Goal: Find specific page/section: Find specific page/section

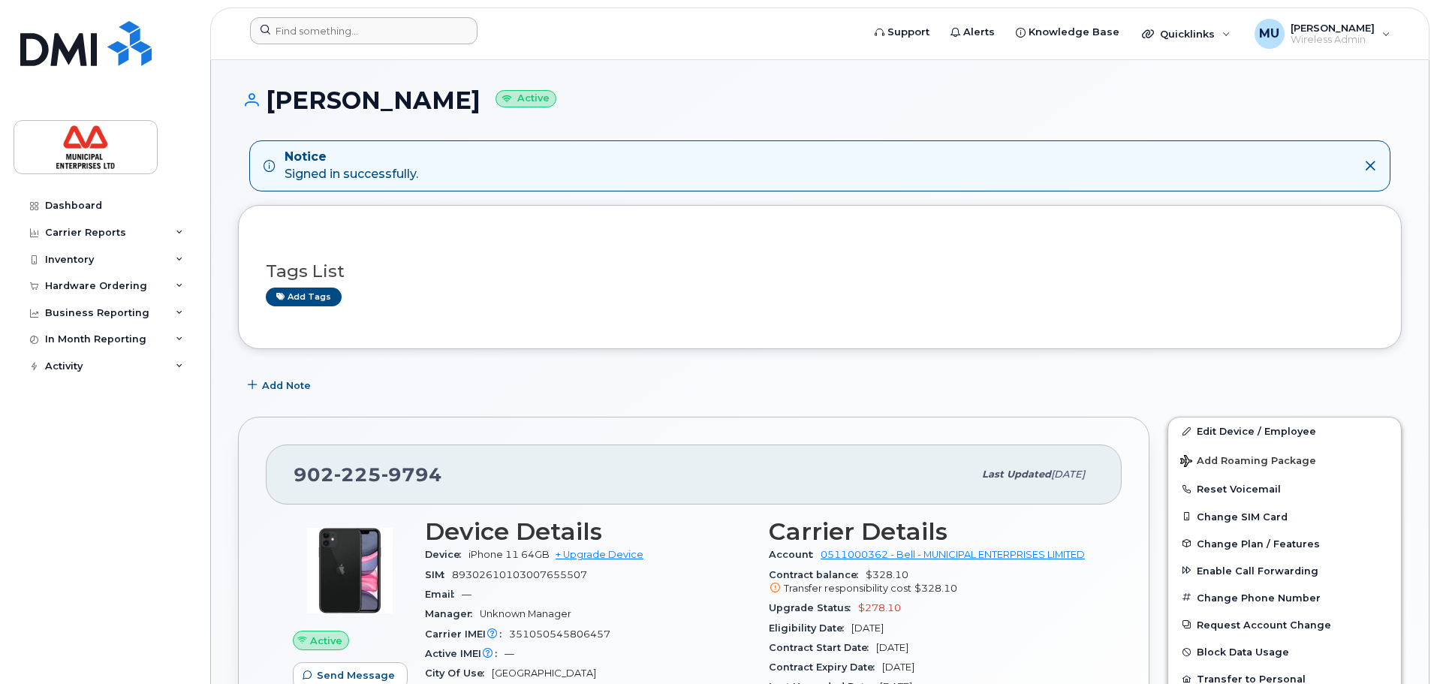
drag, startPoint x: 377, startPoint y: 47, endPoint x: 381, endPoint y: 40, distance: 8.4
click at [381, 41] on div at bounding box center [551, 33] width 626 height 33
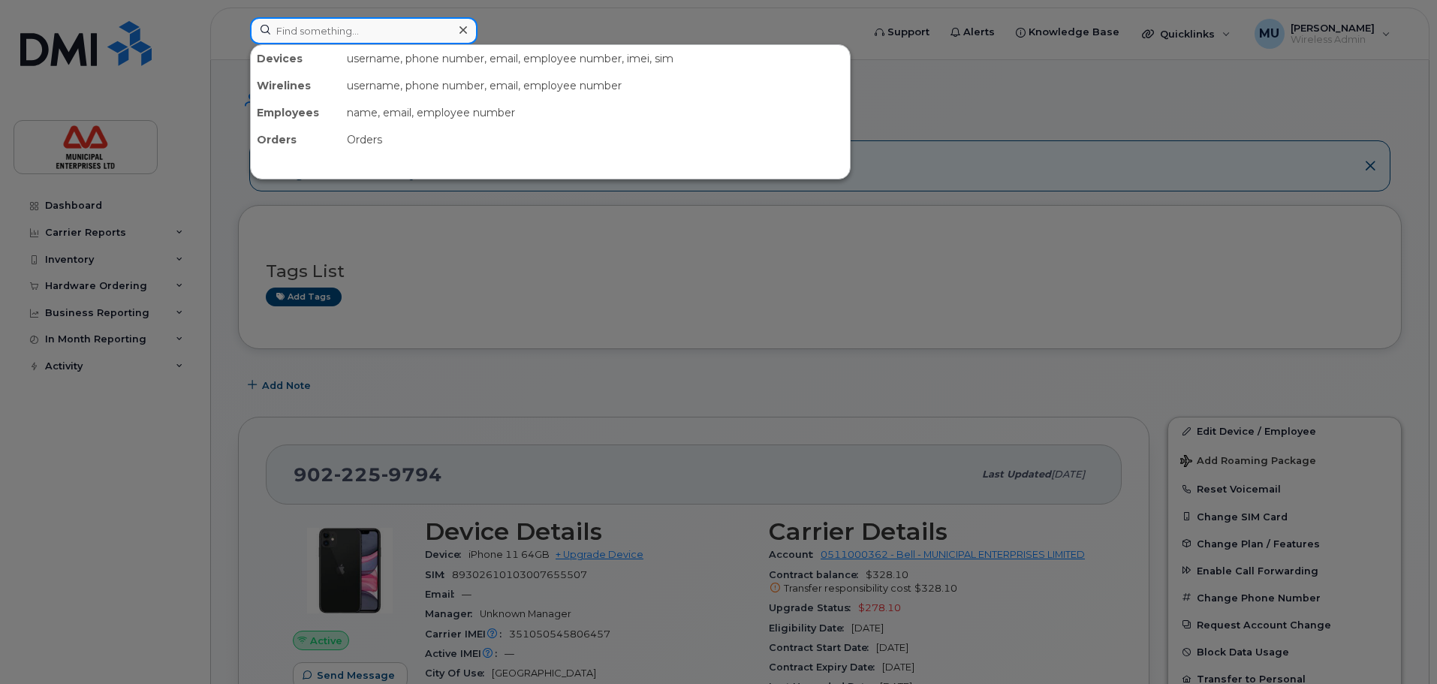
click at [381, 40] on input at bounding box center [363, 30] width 227 height 27
paste input "9024715832"
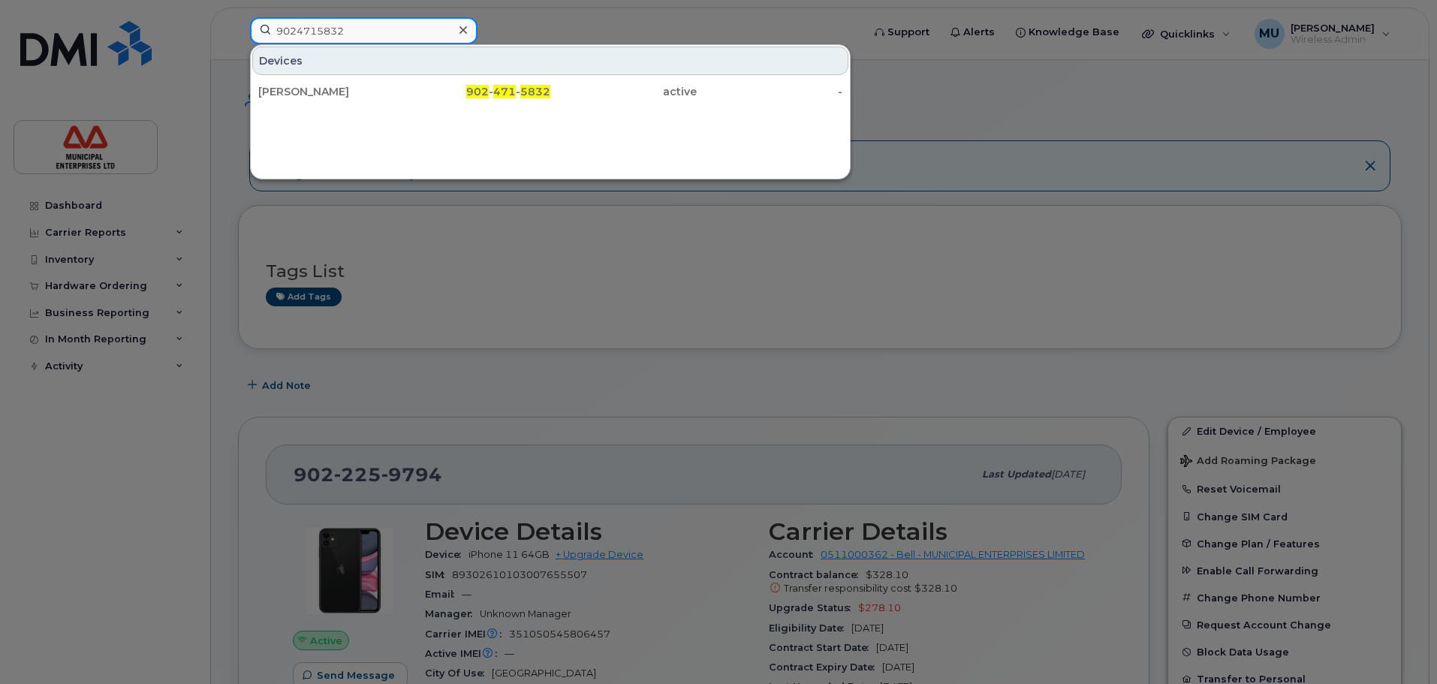
drag, startPoint x: 379, startPoint y: 29, endPoint x: 161, endPoint y: 32, distance: 218.5
click at [238, 32] on div "9024715832 Devices Andrew Campbell 902 - 471 - 5832 active -" at bounding box center [551, 33] width 626 height 33
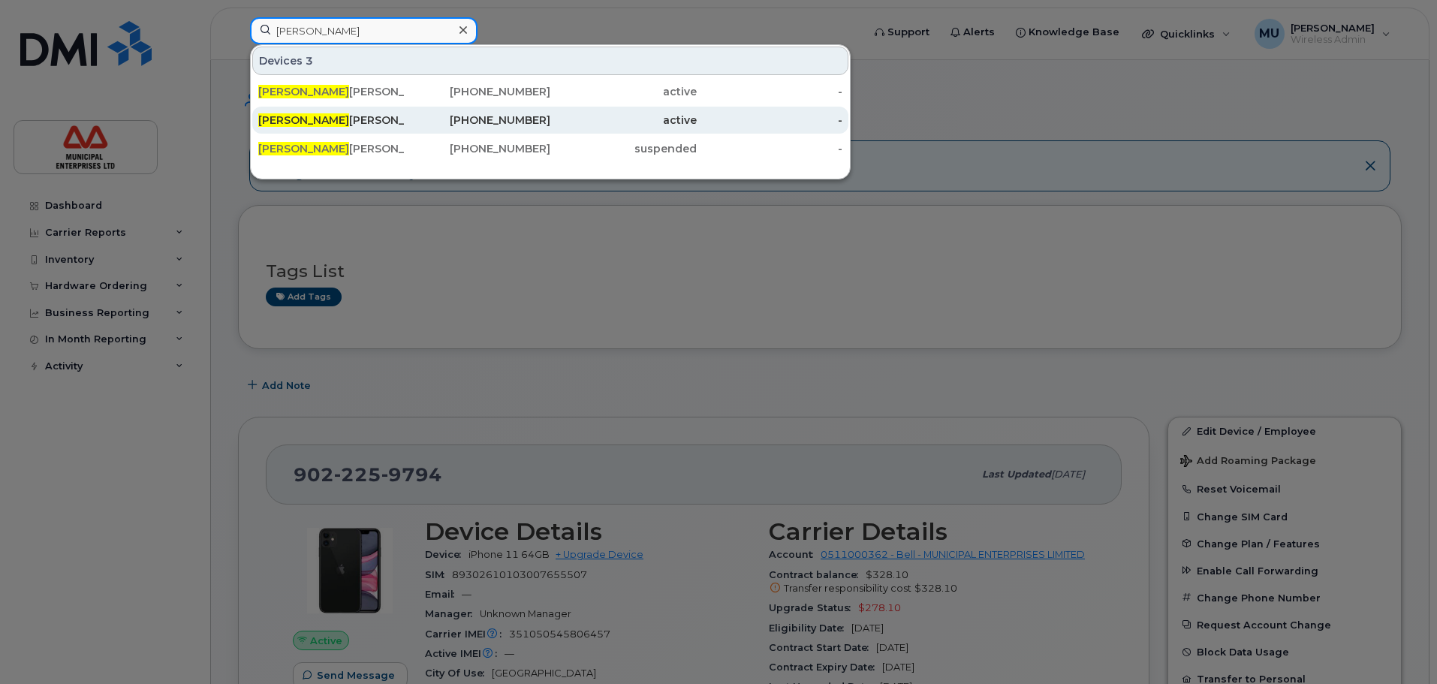
type input "victor"
click at [370, 117] on div "Victor Clayton" at bounding box center [331, 120] width 146 height 15
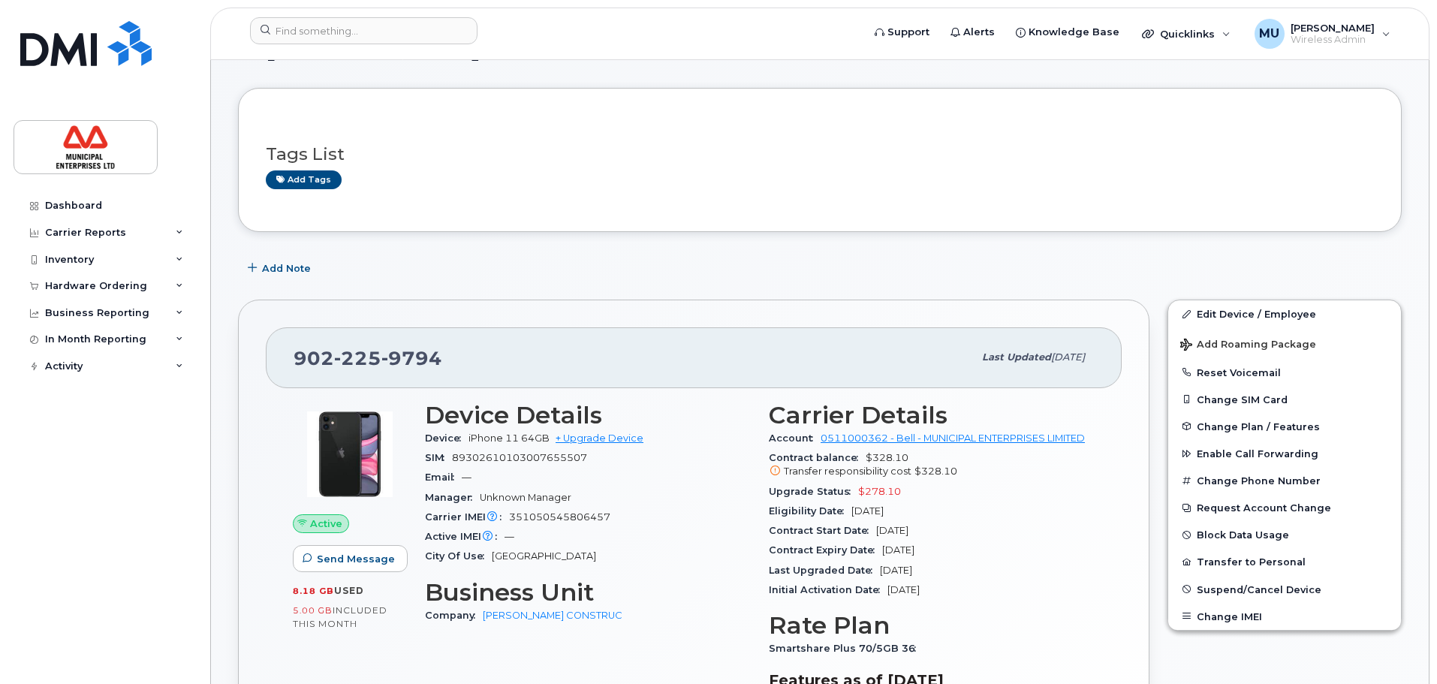
scroll to position [75, 0]
